Goal: Information Seeking & Learning: Learn about a topic

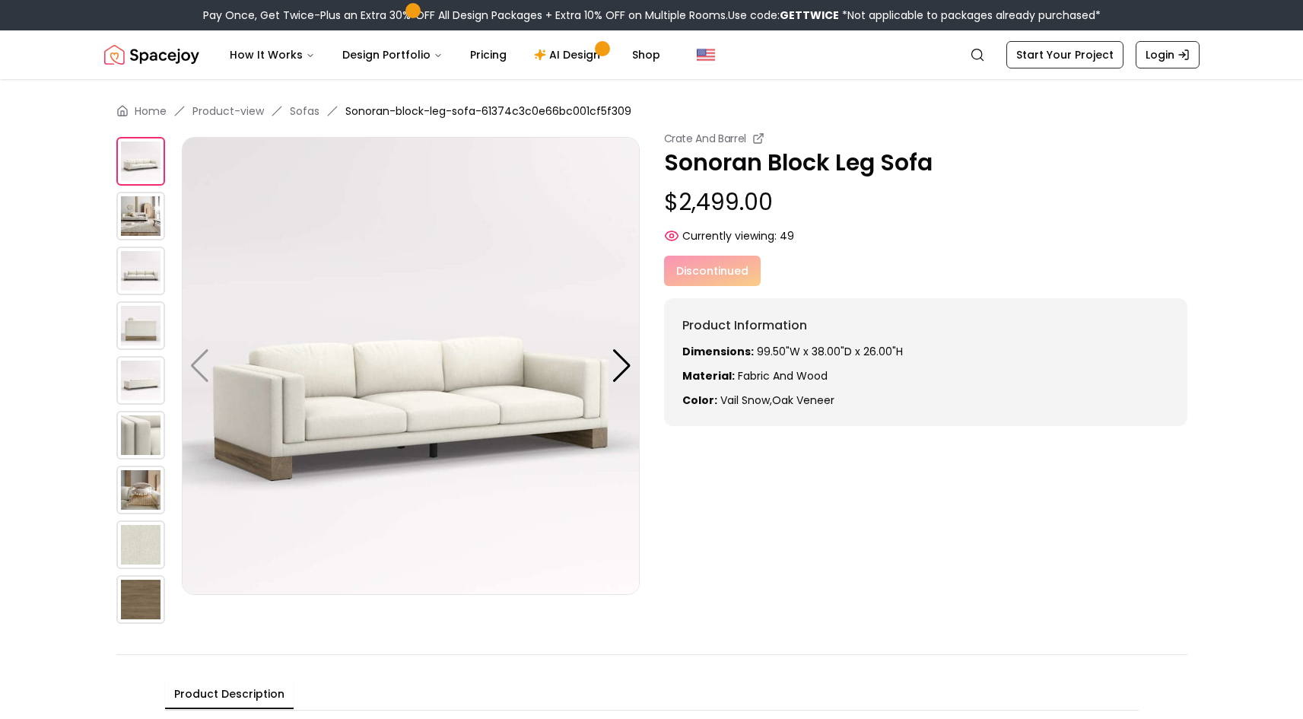
click at [129, 214] on img at bounding box center [140, 216] width 49 height 49
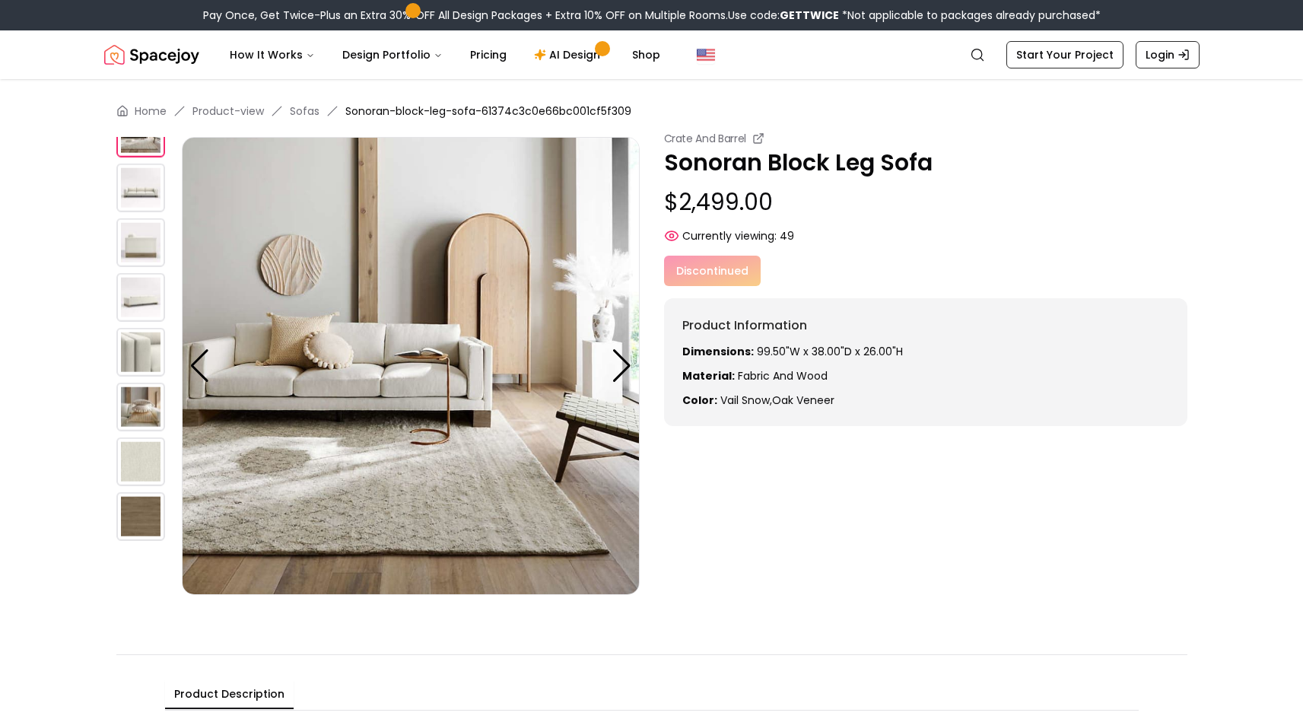
click at [133, 233] on img at bounding box center [140, 242] width 49 height 49
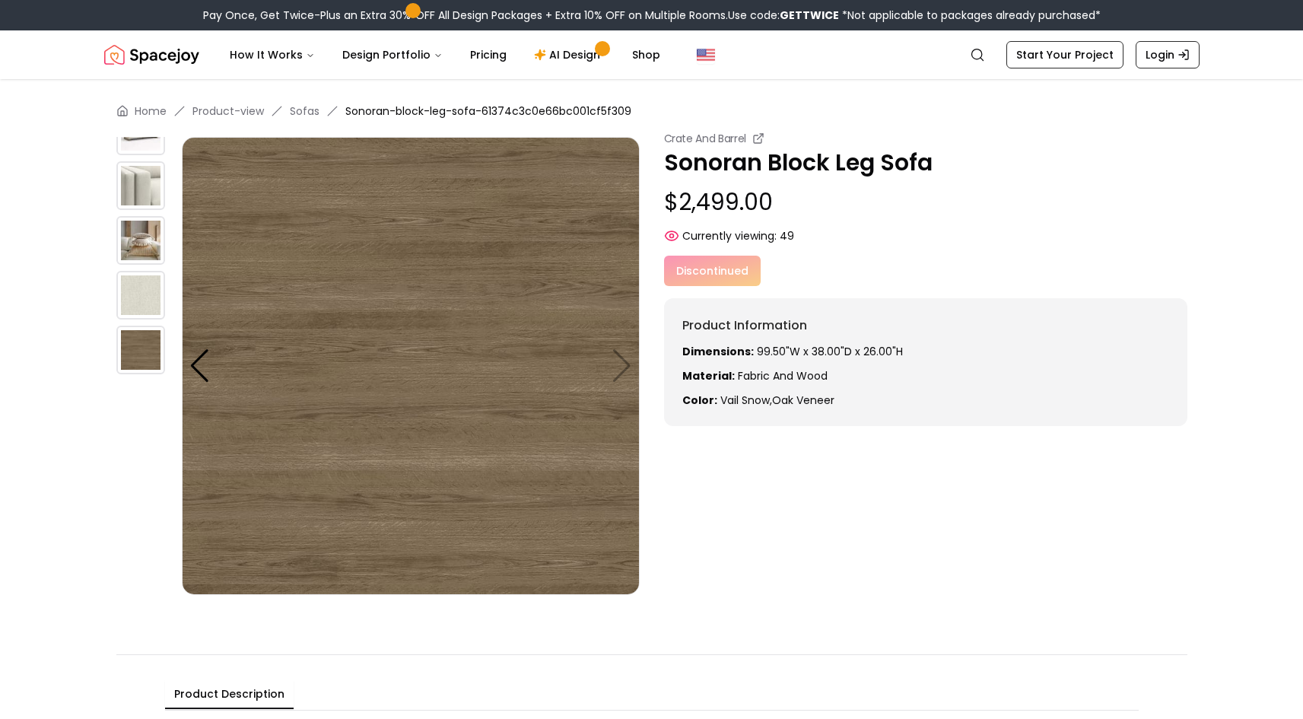
click at [132, 237] on img at bounding box center [140, 240] width 49 height 49
click at [130, 291] on img at bounding box center [140, 295] width 49 height 49
click at [207, 369] on div at bounding box center [199, 365] width 21 height 33
click at [622, 367] on img at bounding box center [411, 366] width 458 height 458
click at [197, 373] on div at bounding box center [199, 365] width 21 height 33
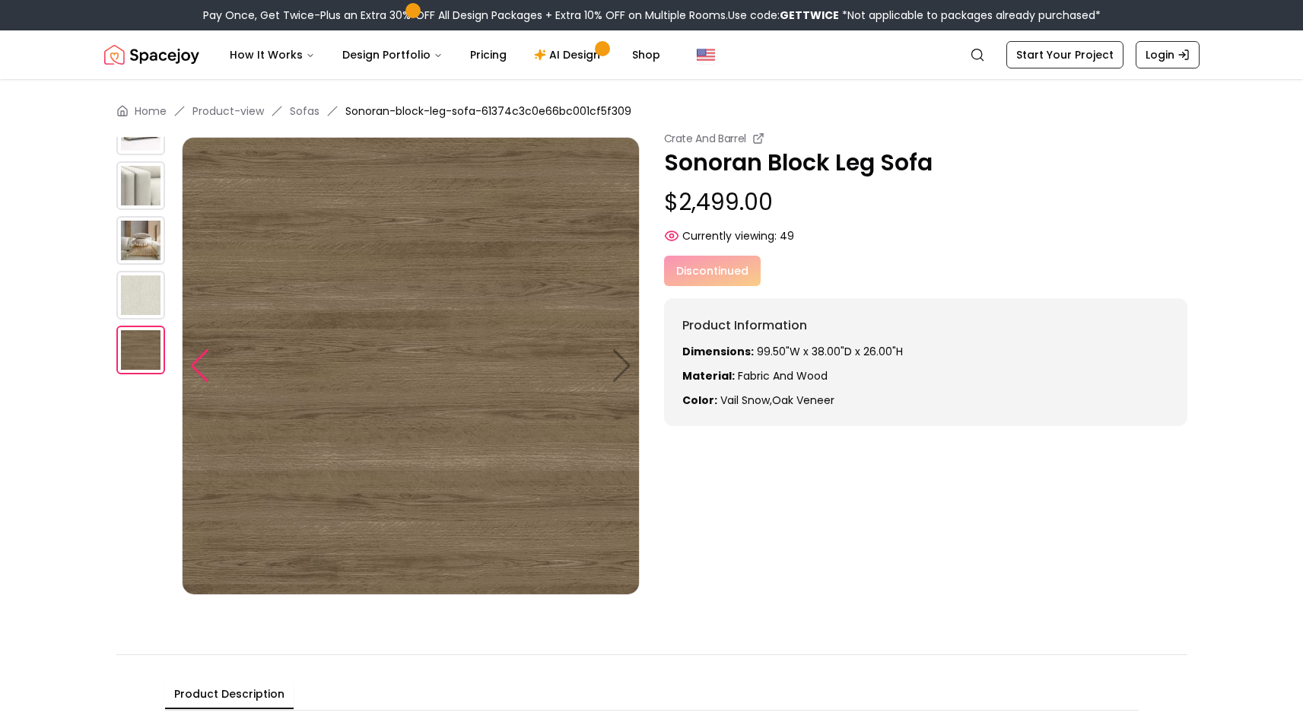
click at [197, 373] on div at bounding box center [199, 365] width 21 height 33
click at [151, 306] on img at bounding box center [140, 295] width 49 height 49
click at [141, 285] on img at bounding box center [140, 295] width 49 height 49
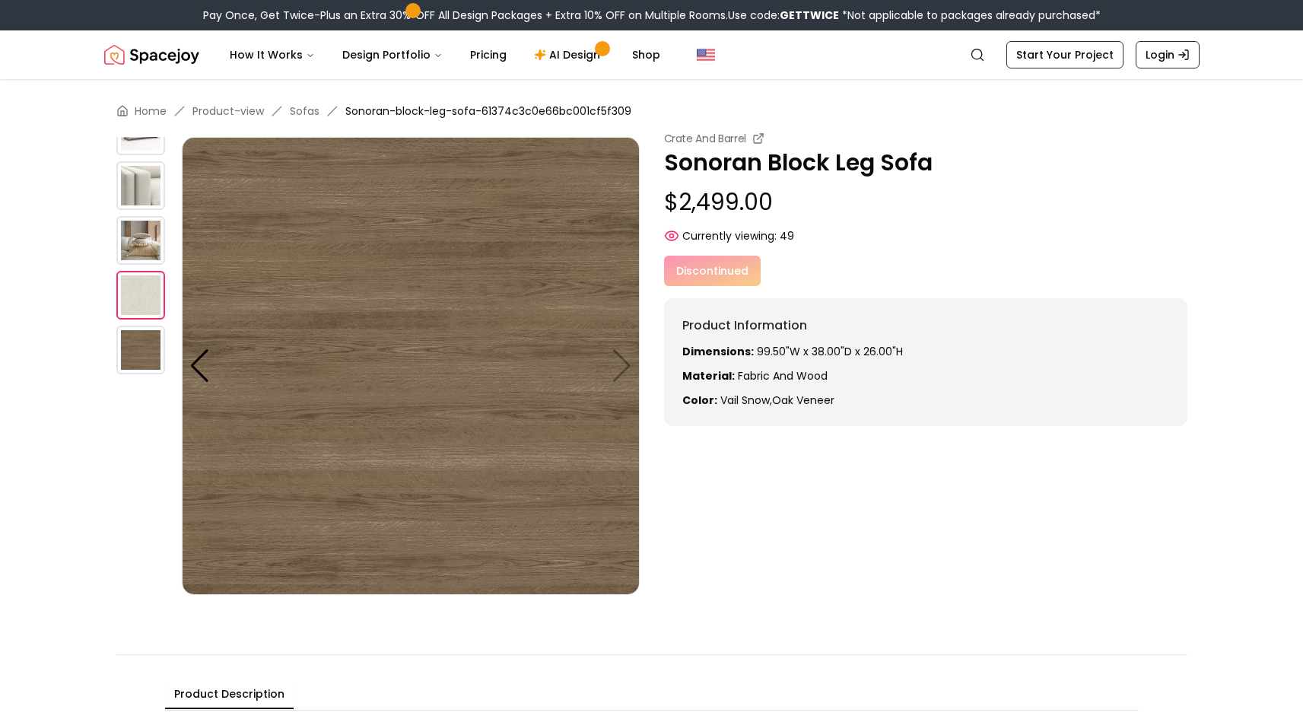
click at [135, 162] on img at bounding box center [140, 185] width 49 height 49
click at [138, 146] on img at bounding box center [140, 130] width 49 height 49
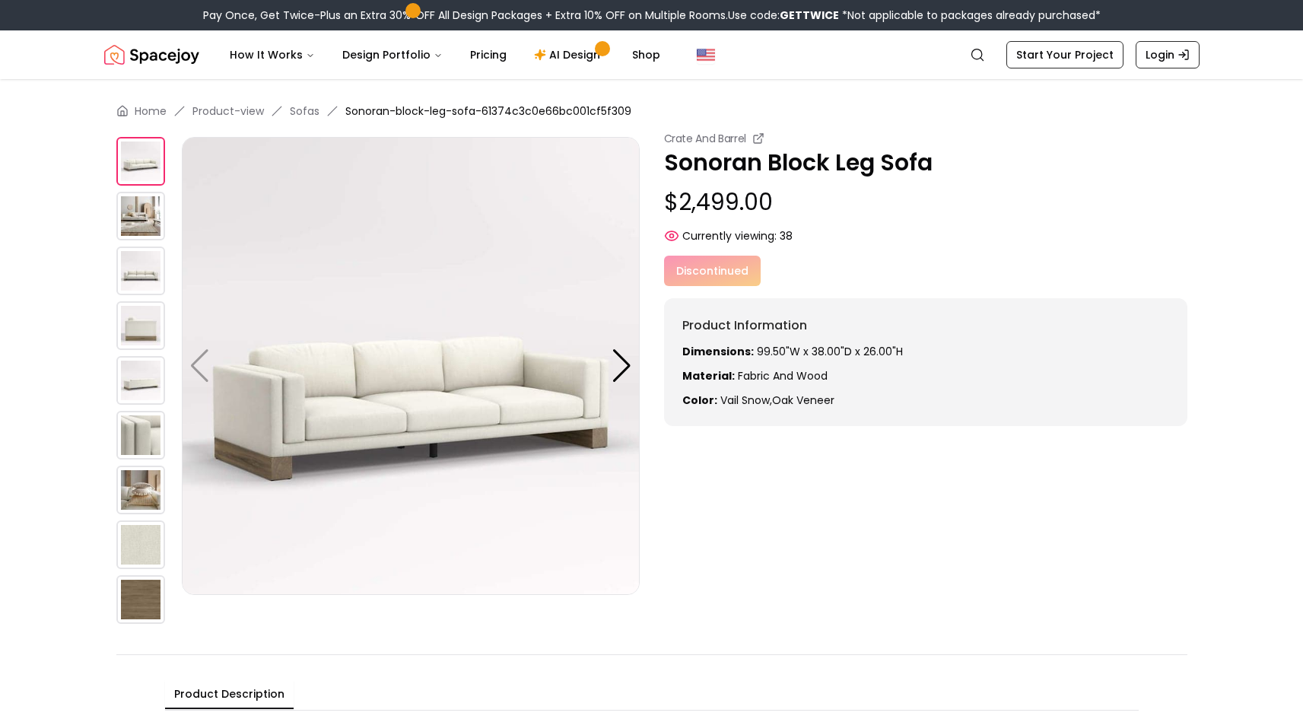
click at [137, 213] on img at bounding box center [140, 216] width 49 height 49
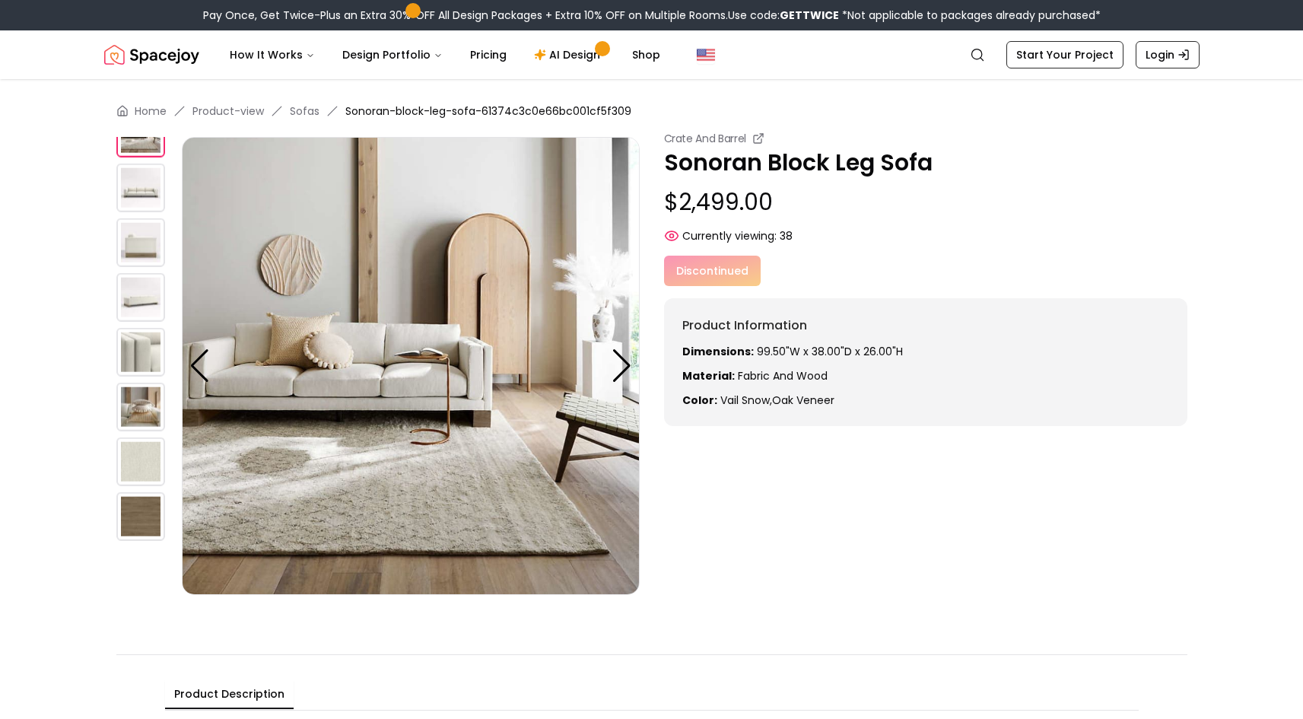
click at [137, 186] on img at bounding box center [140, 188] width 49 height 49
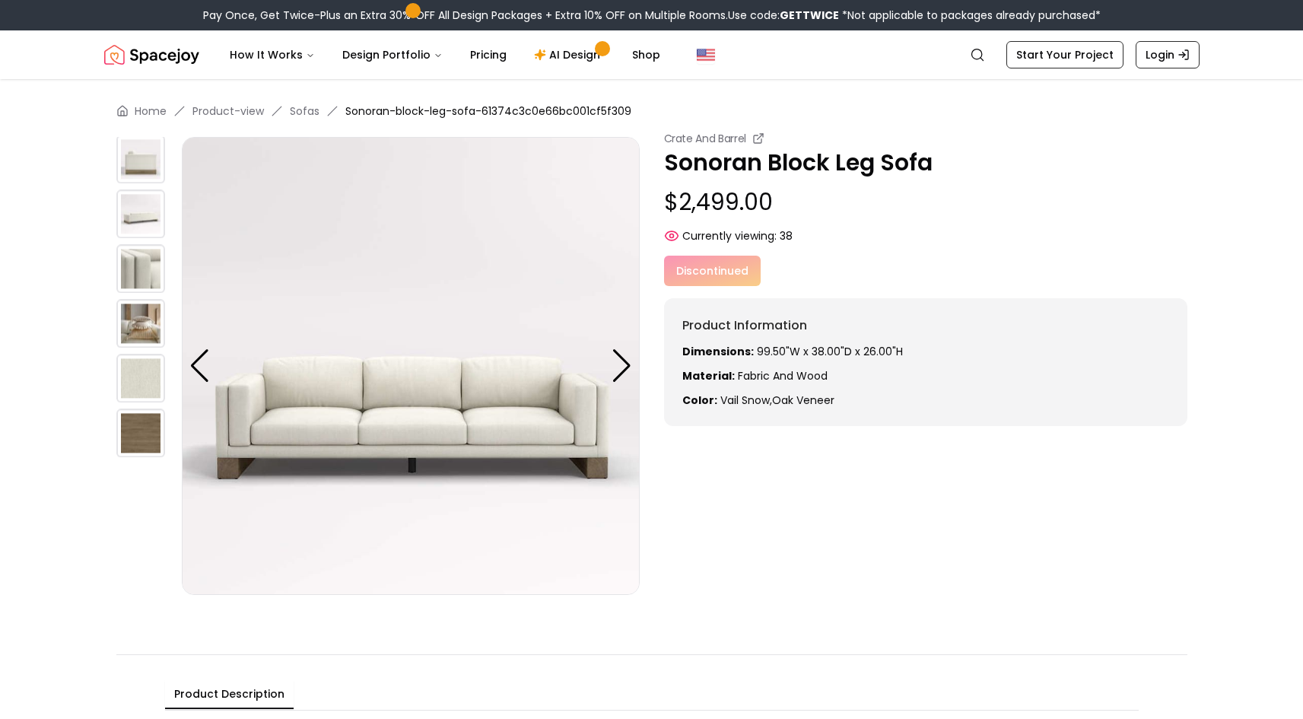
click at [143, 253] on img at bounding box center [140, 268] width 49 height 49
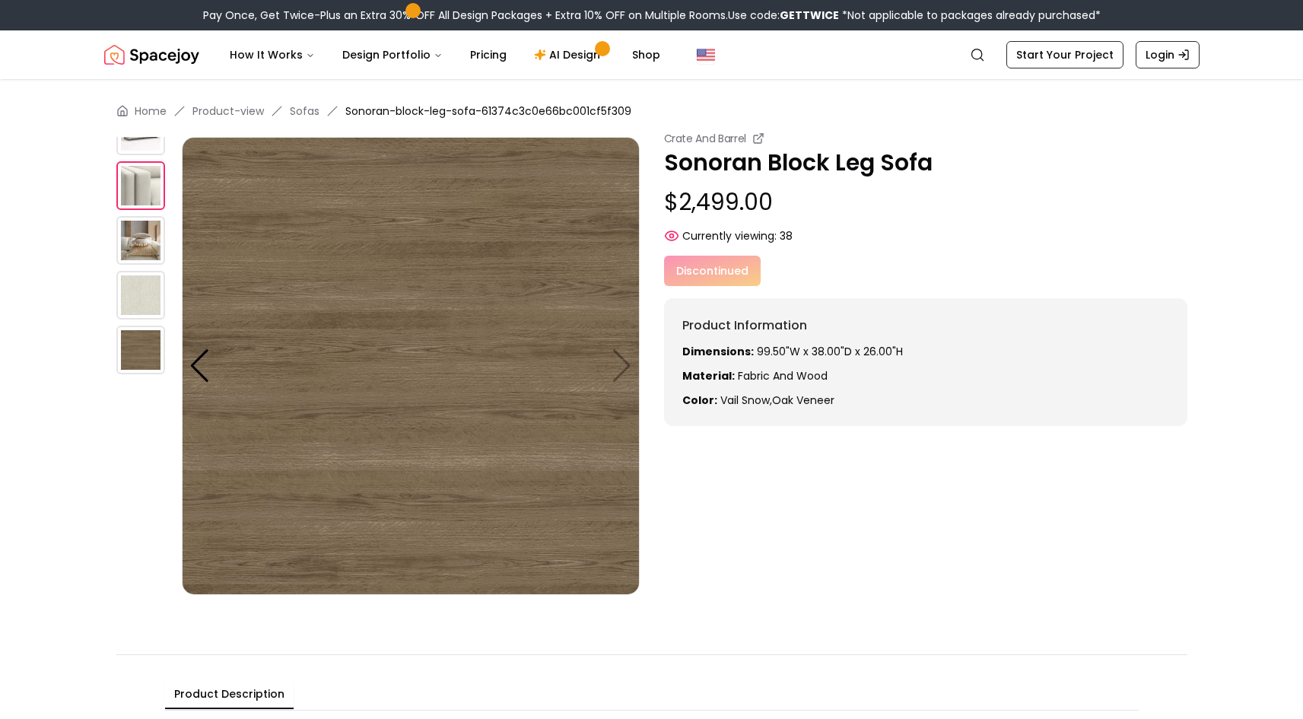
click at [141, 232] on img at bounding box center [140, 240] width 49 height 49
click at [703, 250] on div "Crate And Barrel Sonoran Block Leg Sofa $2,499.00 Currently viewing: 38 Discont…" at bounding box center [925, 278] width 523 height 295
click at [761, 141] on icon at bounding box center [758, 138] width 12 height 12
click at [712, 240] on span "Currently viewing:" at bounding box center [729, 235] width 94 height 15
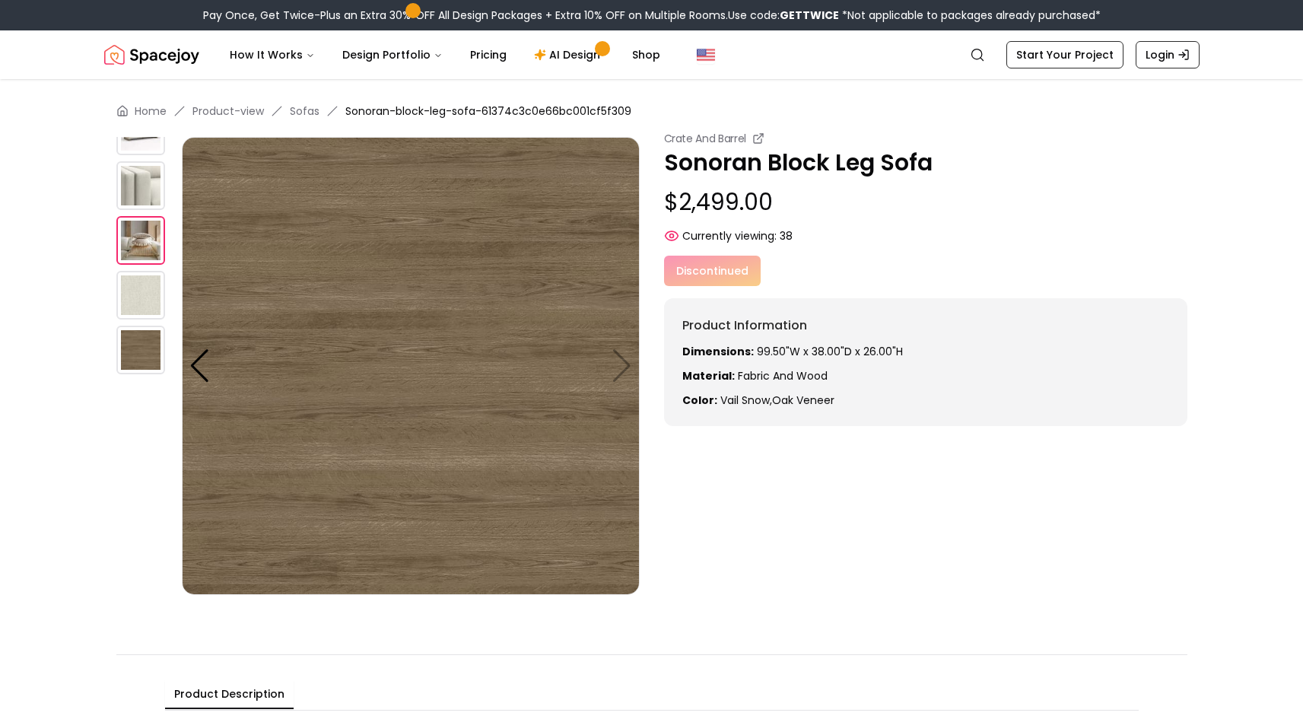
click at [669, 233] on icon at bounding box center [671, 235] width 15 height 15
click at [784, 233] on span "38" at bounding box center [786, 235] width 13 height 15
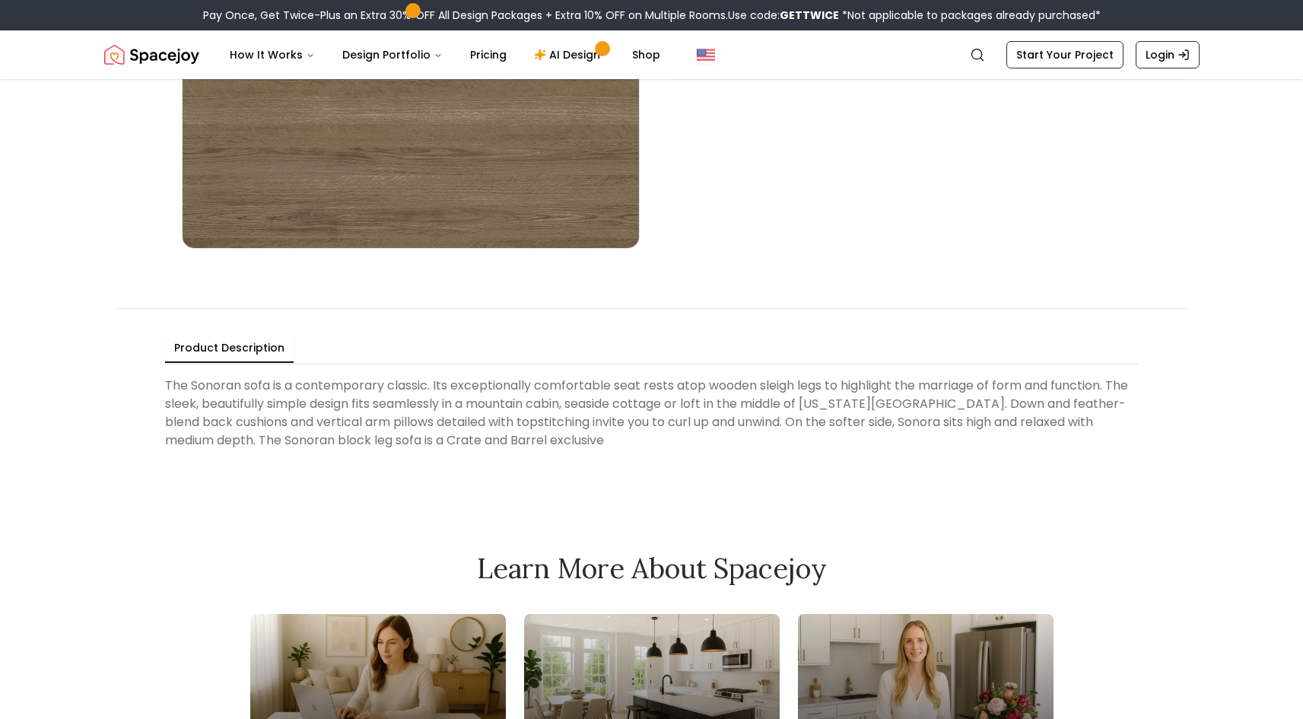
scroll to position [348, 0]
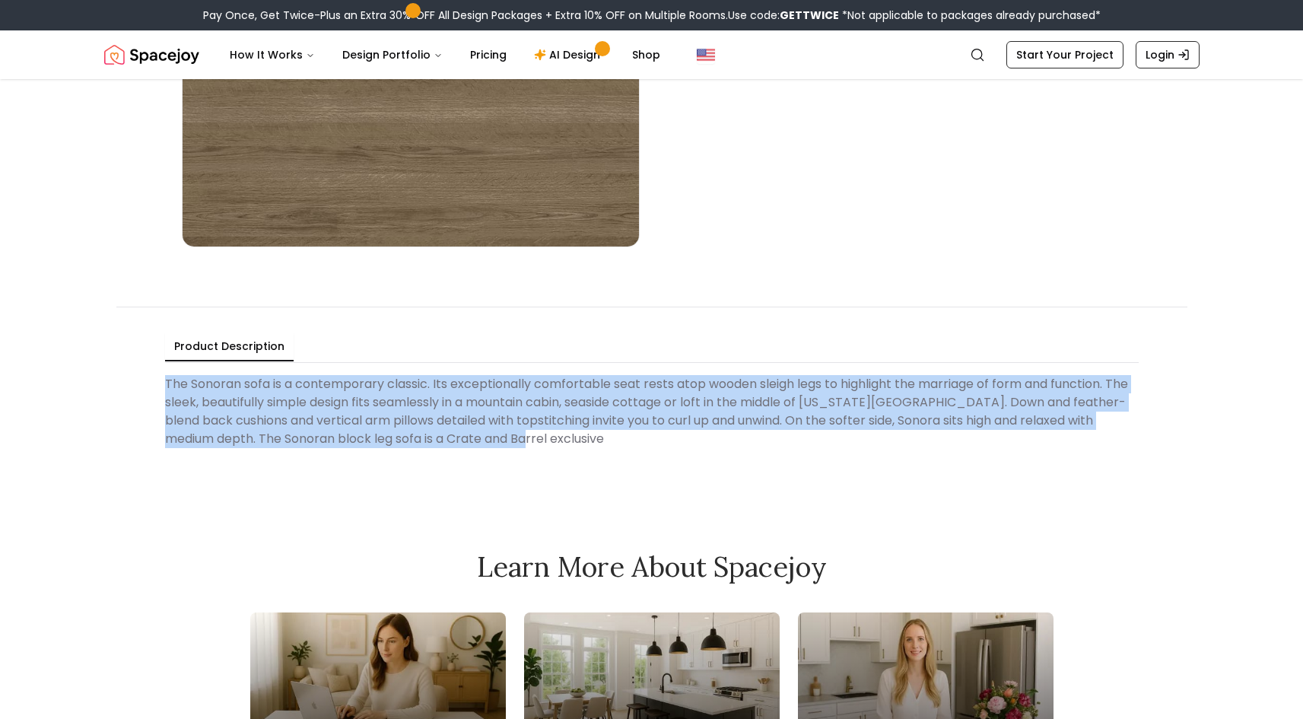
drag, startPoint x: 576, startPoint y: 450, endPoint x: 138, endPoint y: 367, distance: 446.0
click at [138, 367] on div "Product Description The Sonoran sofa is a contemporary classic. Its exceptional…" at bounding box center [651, 392] width 1071 height 172
